Goal: Find specific page/section: Find specific page/section

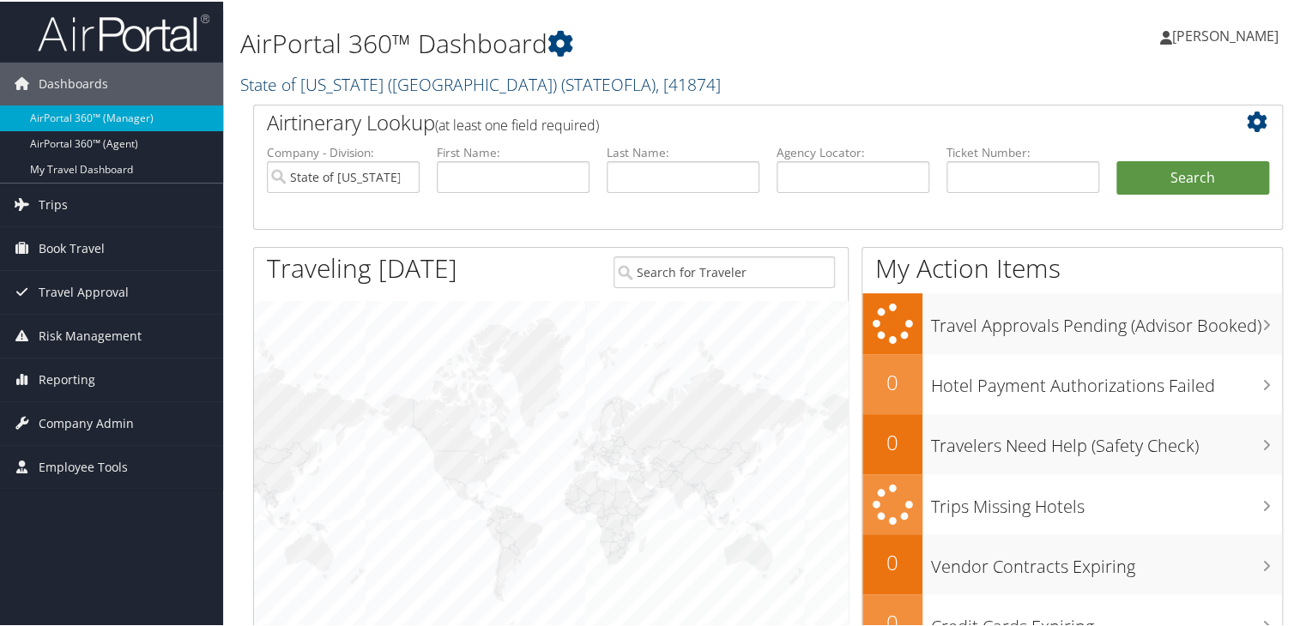
click at [561, 82] on span "( STATEOFLA )" at bounding box center [608, 82] width 94 height 23
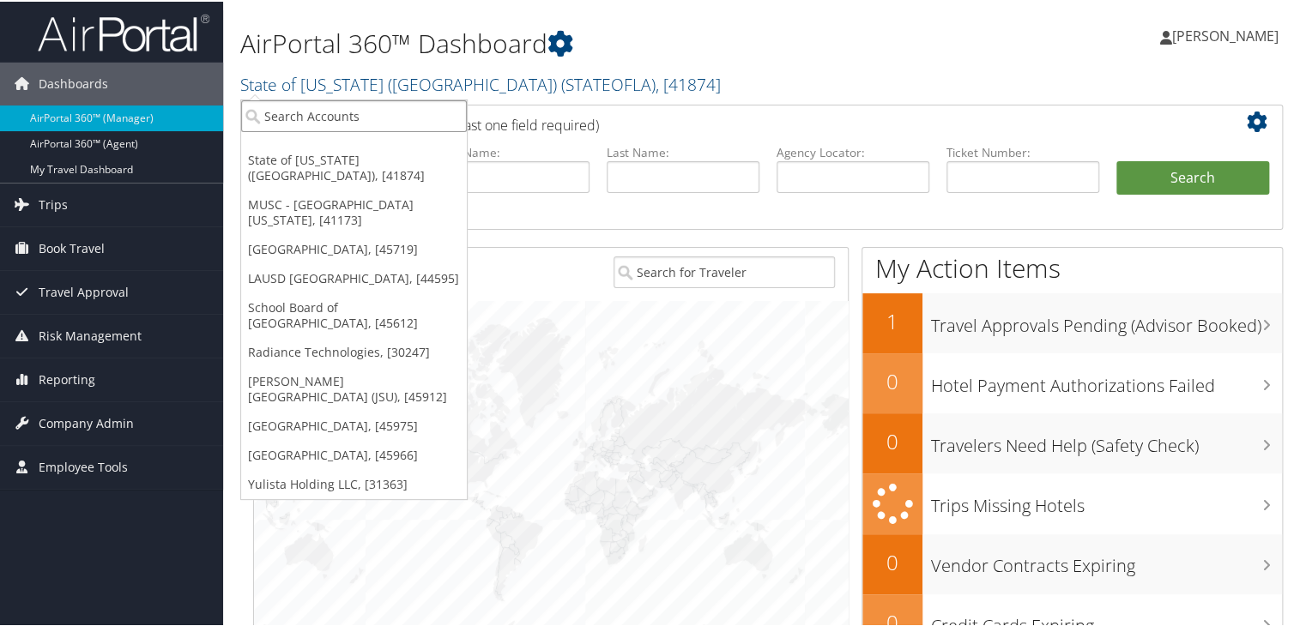
click at [295, 118] on input "search" at bounding box center [354, 115] width 226 height 32
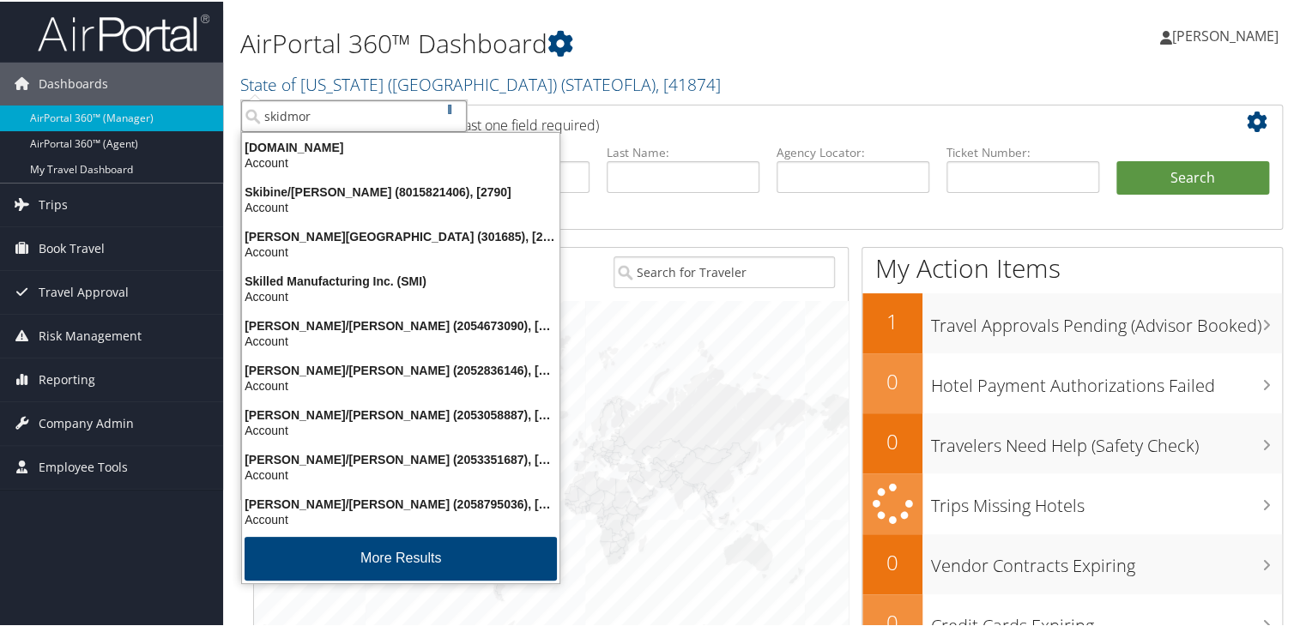
type input "[PERSON_NAME]"
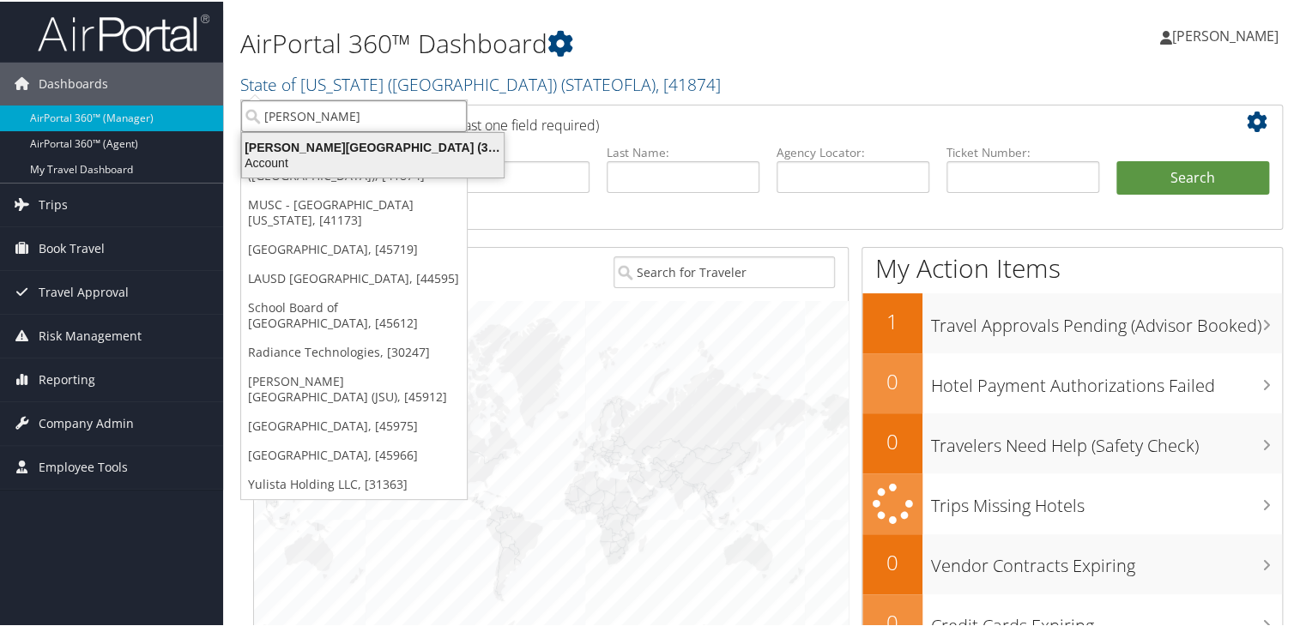
click at [325, 158] on div "Account" at bounding box center [373, 161] width 282 height 15
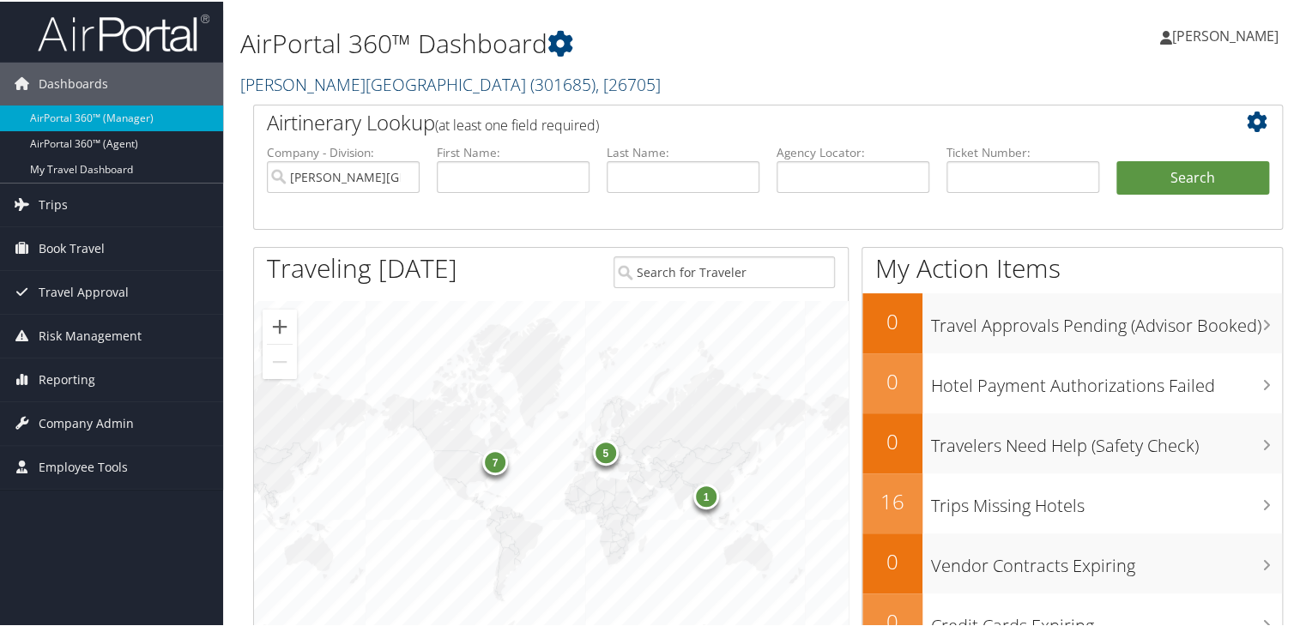
click at [307, 81] on link "Skidmore College ( 301685 ) , [ 26705 ]" at bounding box center [450, 82] width 421 height 23
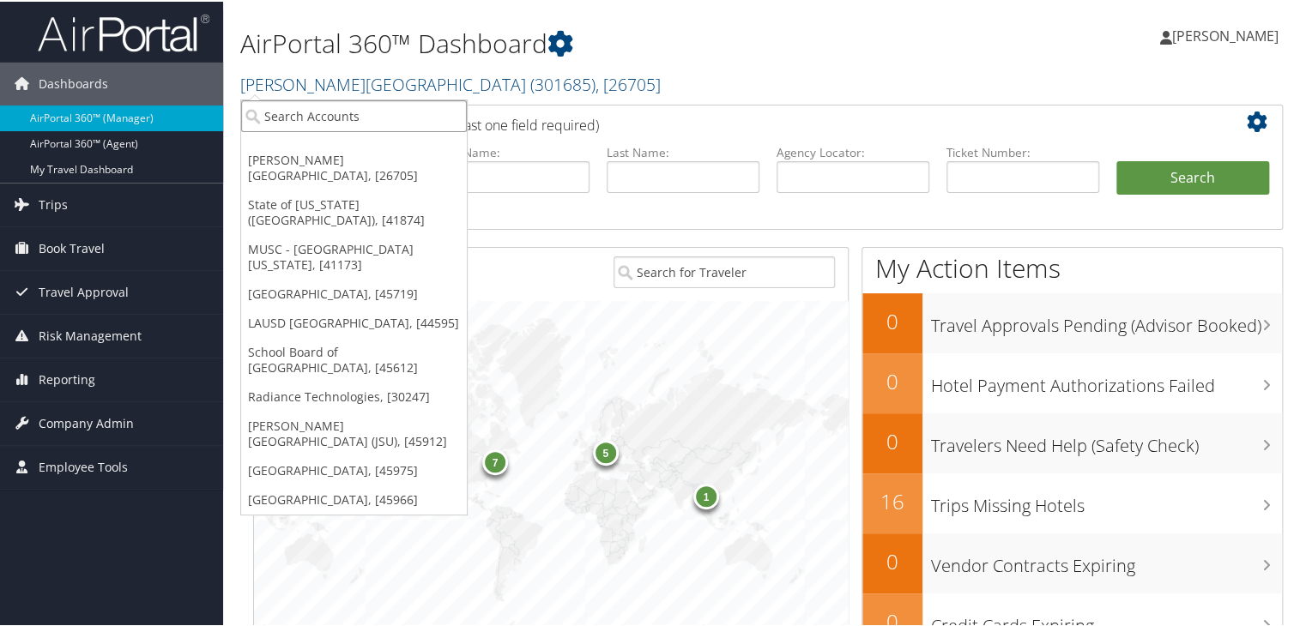
click at [280, 112] on input "search" at bounding box center [354, 115] width 226 height 32
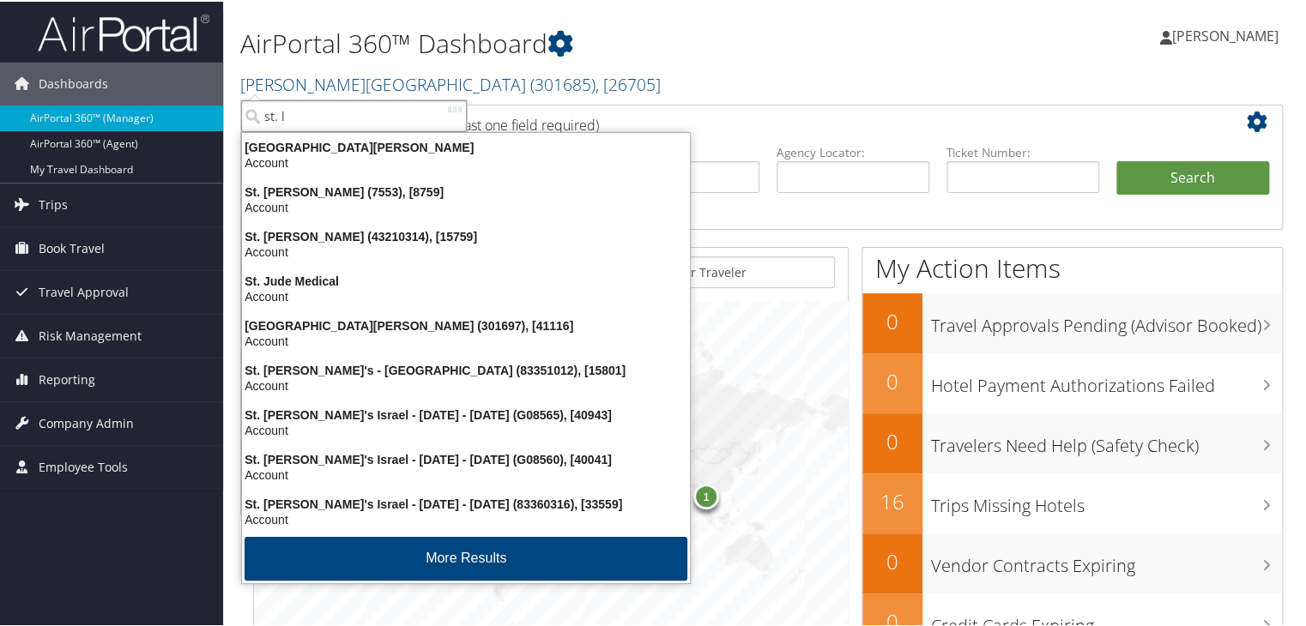
type input "st. la"
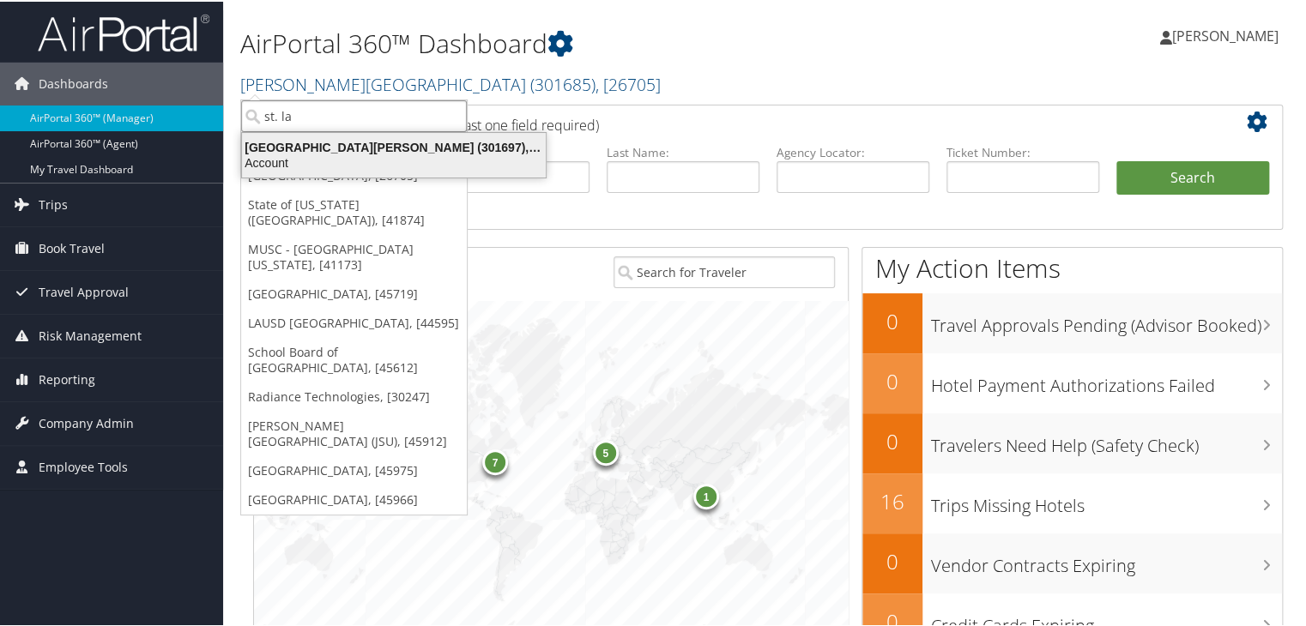
click at [341, 148] on div "St. Lawrence University (301697), [41116]" at bounding box center [394, 145] width 324 height 15
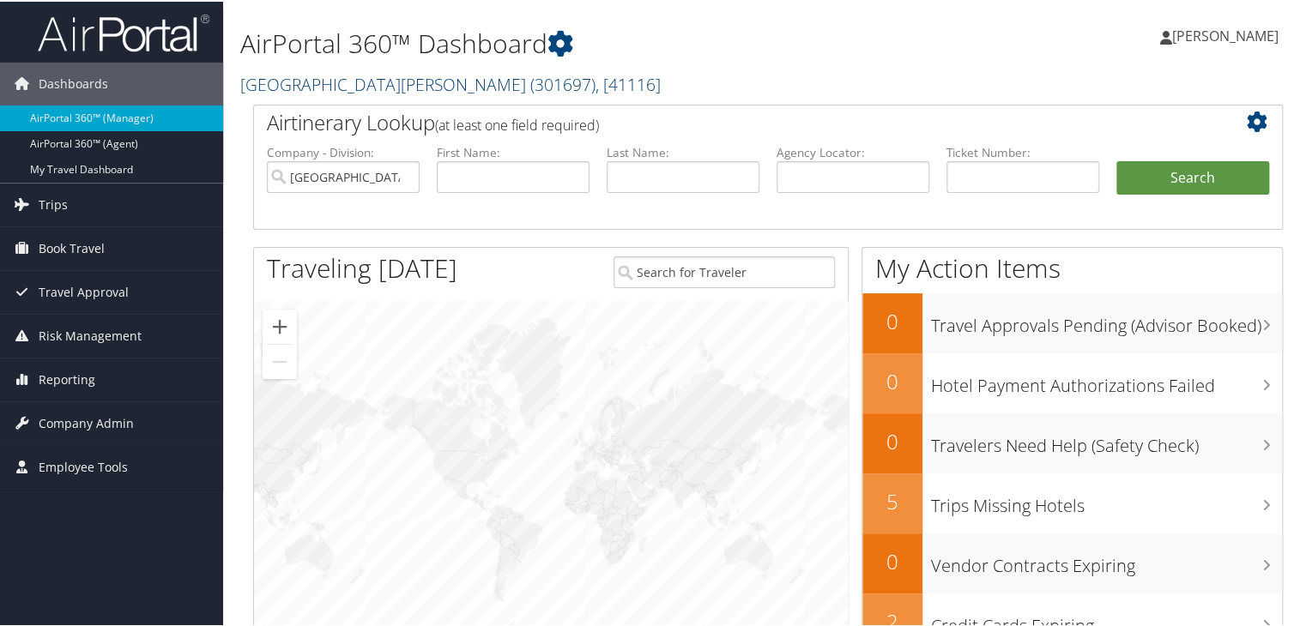
click at [330, 86] on link "St. Lawrence University ( 301697 ) , [ 41116 ]" at bounding box center [450, 82] width 421 height 23
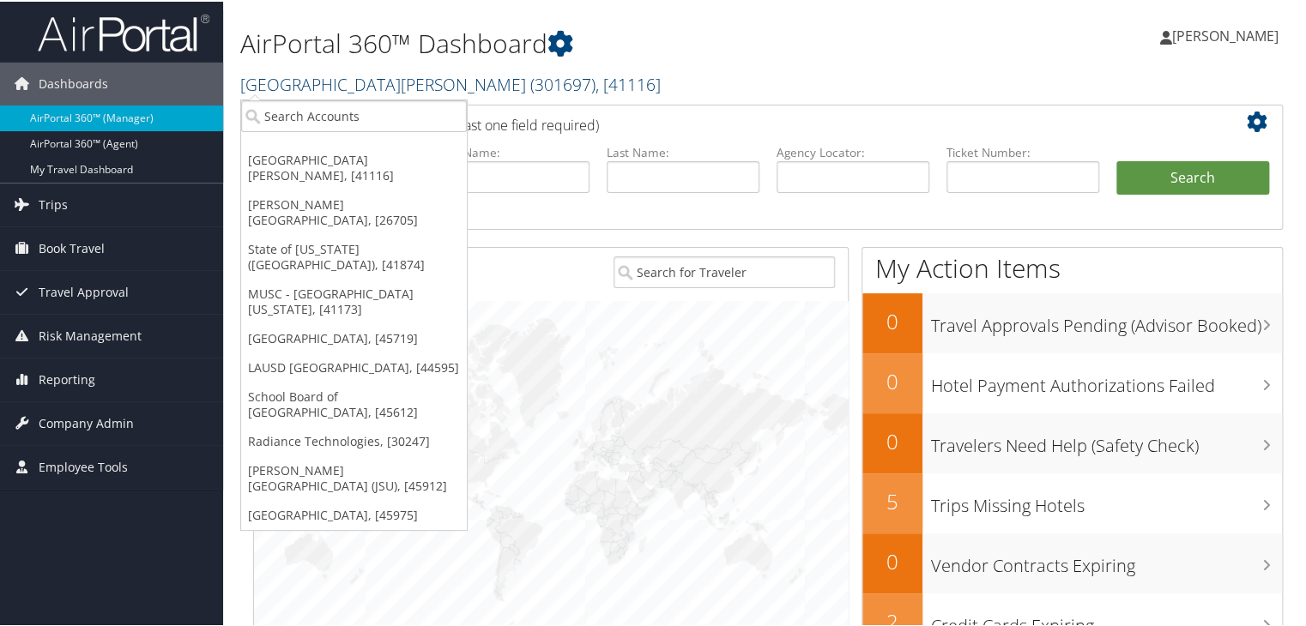
click at [330, 86] on link "St. Lawrence University ( 301697 ) , [ 41116 ]" at bounding box center [450, 82] width 421 height 23
click at [286, 118] on input "search" at bounding box center [354, 115] width 226 height 32
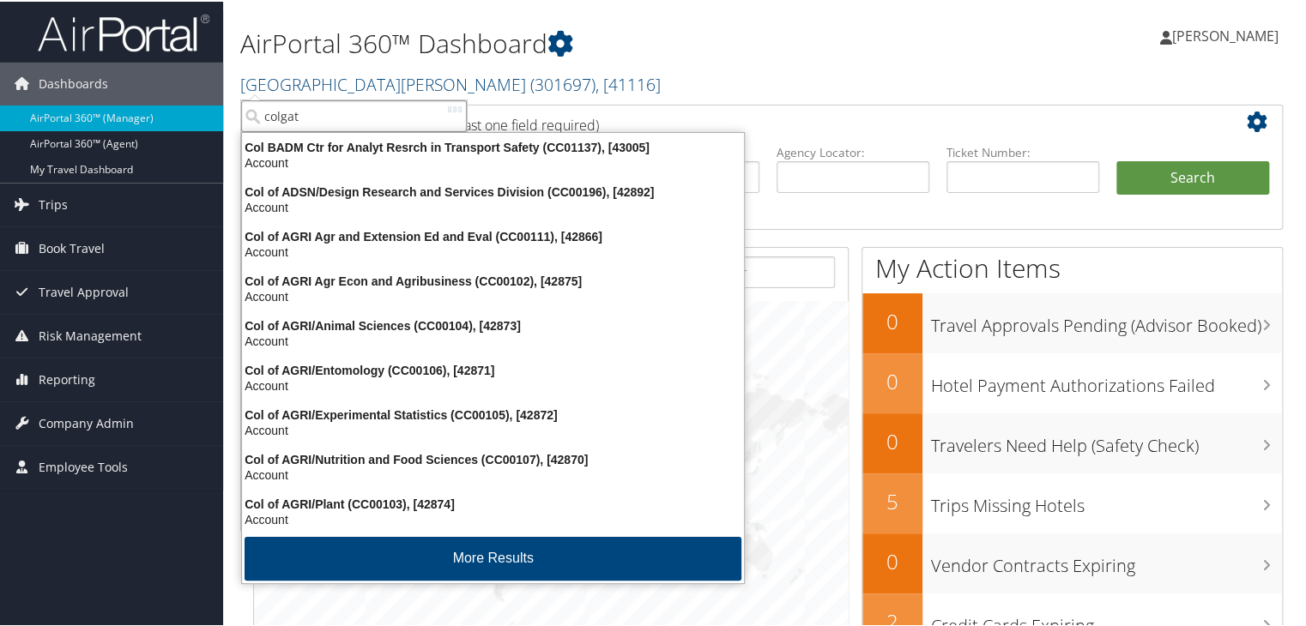
type input "colgate"
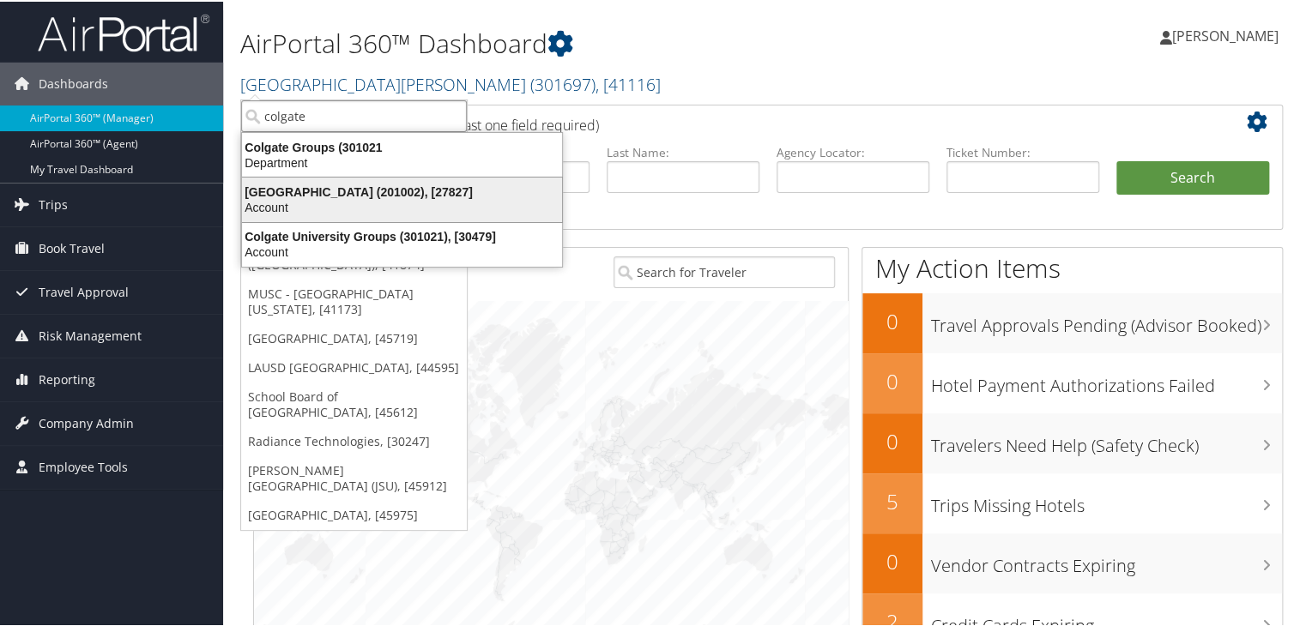
click at [306, 190] on div "Colgate University (201002), [27827]" at bounding box center [402, 190] width 341 height 15
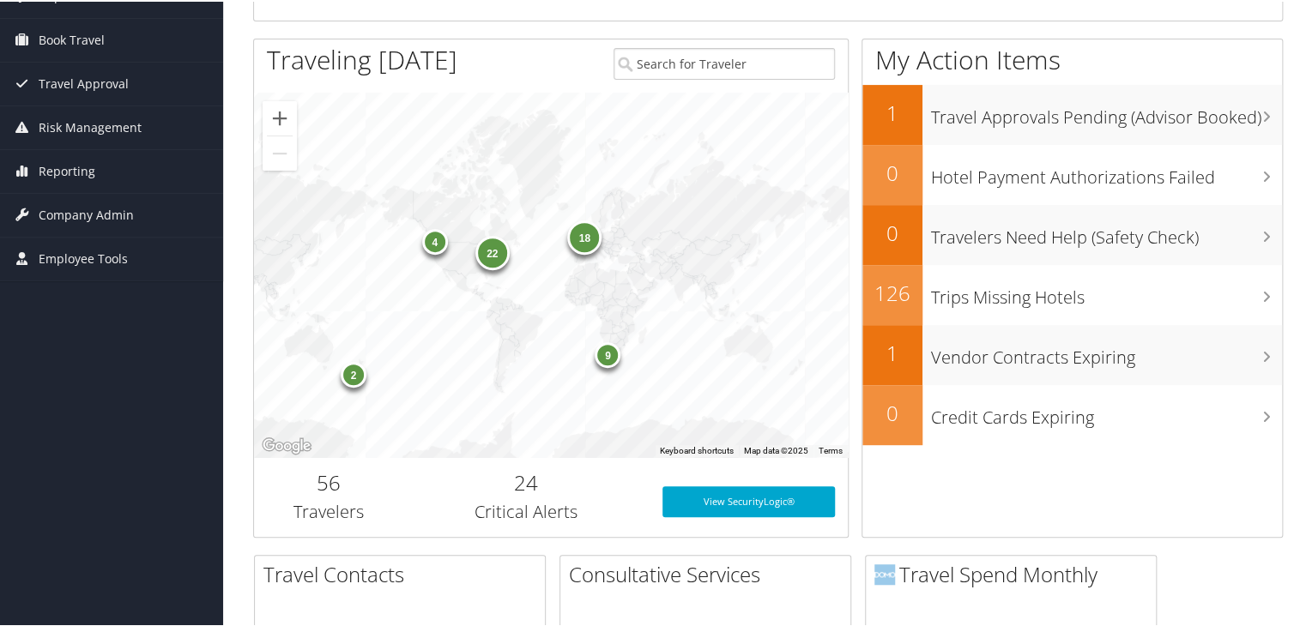
scroll to position [213, 0]
